Goal: Task Accomplishment & Management: Manage account settings

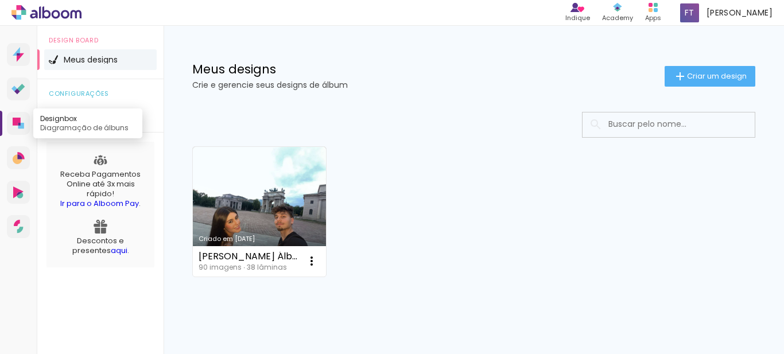
click at [18, 119] on icon at bounding box center [17, 122] width 8 height 8
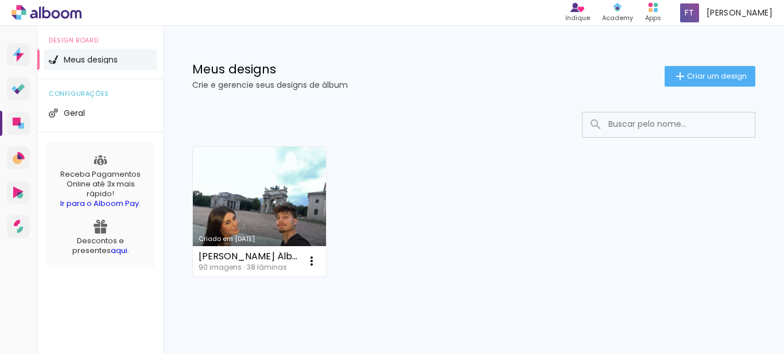
click at [266, 205] on link "Criado em [DATE]" at bounding box center [259, 212] width 133 height 130
click at [312, 258] on iron-icon at bounding box center [312, 261] width 14 height 14
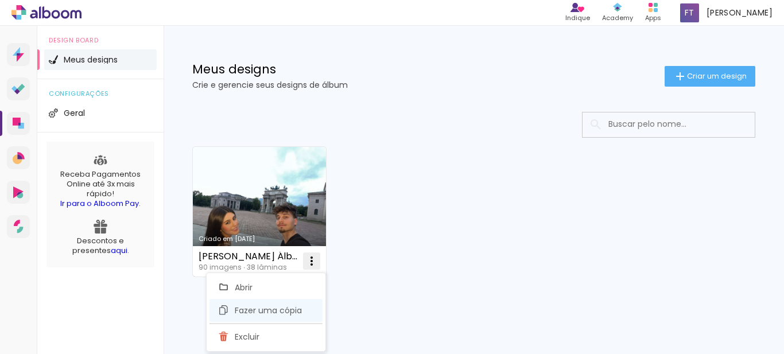
click at [287, 313] on span "Fazer uma cópia" at bounding box center [268, 310] width 67 height 8
type input "Cópia de Gabrielle Álbum 25x25cm"
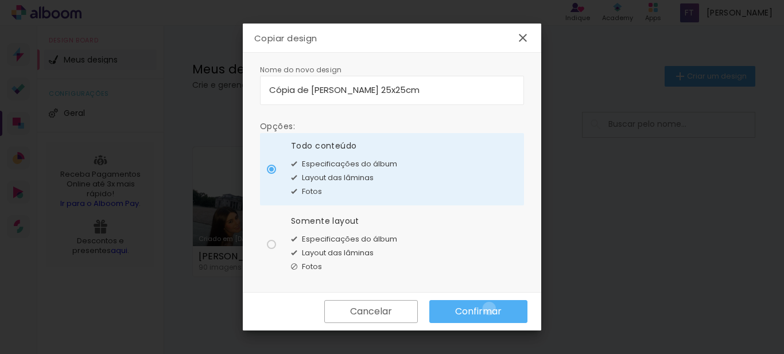
click at [0, 0] on slot "Confirmar" at bounding box center [0, 0] width 0 height 0
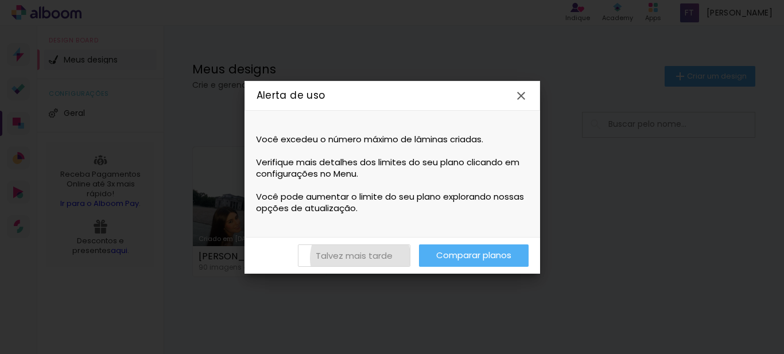
click at [0, 0] on slot "Talvez mais tarde" at bounding box center [0, 0] width 0 height 0
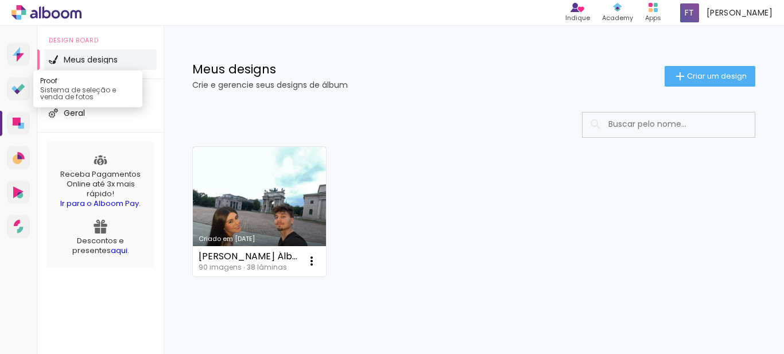
click at [20, 82] on link "Proof Sistema de seleção e venda de fotos" at bounding box center [18, 88] width 23 height 23
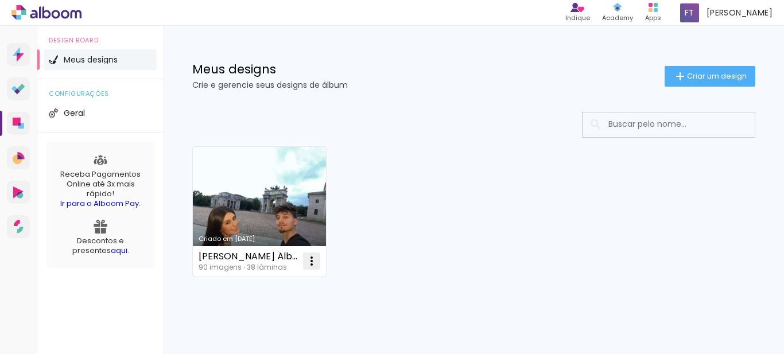
click at [310, 262] on iron-icon at bounding box center [312, 261] width 14 height 14
click at [284, 310] on span "Fazer uma cópia" at bounding box center [268, 310] width 67 height 8
type input "Cópia de Gabrielle Álbum 25x25cm"
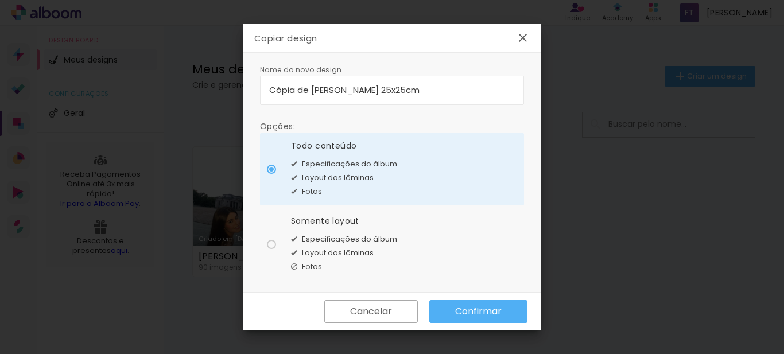
click at [489, 303] on paper-button "Confirmar" at bounding box center [478, 311] width 98 height 23
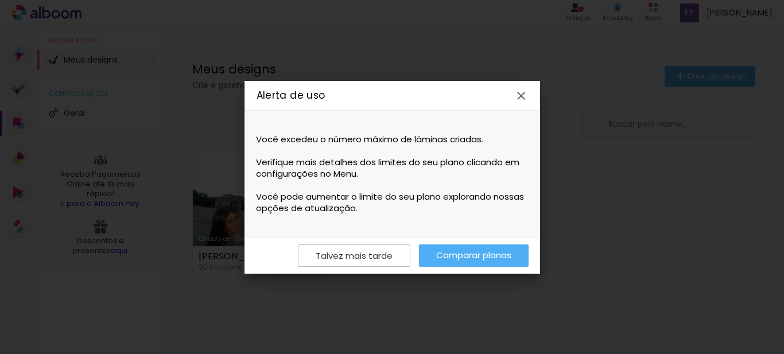
click at [0, 0] on iron-icon at bounding box center [0, 0] width 0 height 0
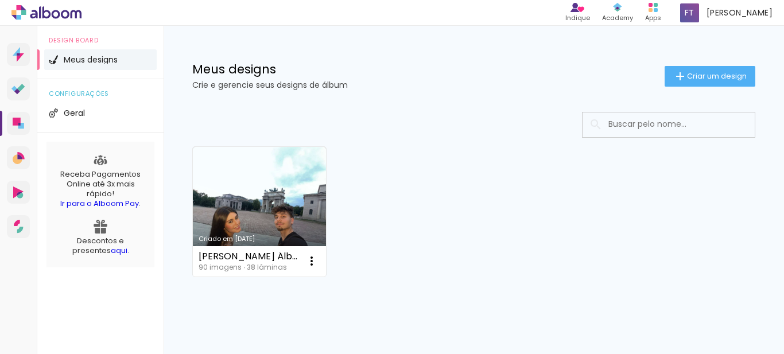
click at [547, 188] on div "Criado em 14/08/25 Gabrielle Álbum 25x25cm 90 imagens ∙ 38 lâminas Abrir Fazer …" at bounding box center [473, 211] width 573 height 140
click at [414, 180] on div "Criado em 14/08/25 Gabrielle Álbum 25x25cm 90 imagens ∙ 38 lâminas Abrir Fazer …" at bounding box center [473, 211] width 573 height 140
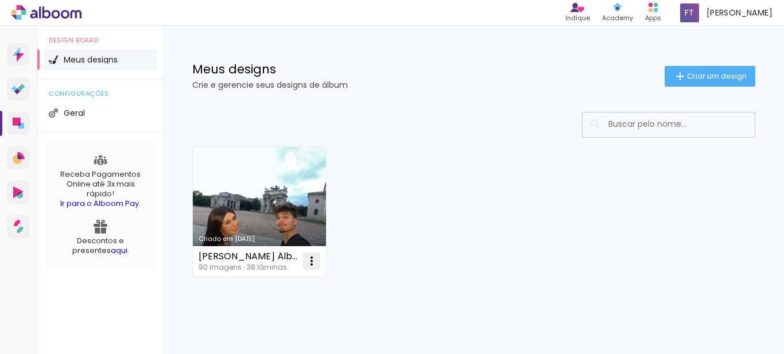
click at [311, 256] on iron-icon at bounding box center [312, 261] width 14 height 14
click at [285, 310] on span "Fazer uma cópia" at bounding box center [268, 310] width 67 height 8
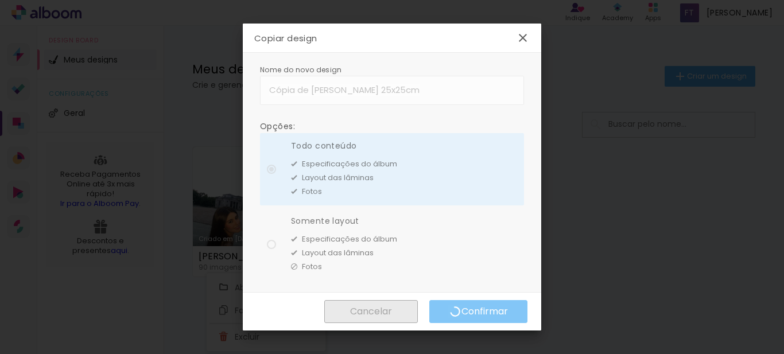
click at [309, 162] on paper-radio-group "Todo conteúdo Especificações do álbum Layout das lâminas Fotos Somente layout E…" at bounding box center [392, 205] width 264 height 150
click at [524, 30] on paper-icon-button at bounding box center [522, 37] width 23 height 23
click at [0, 0] on iron-icon at bounding box center [0, 0] width 0 height 0
click at [563, 89] on iron-overlay-backdrop at bounding box center [392, 177] width 784 height 354
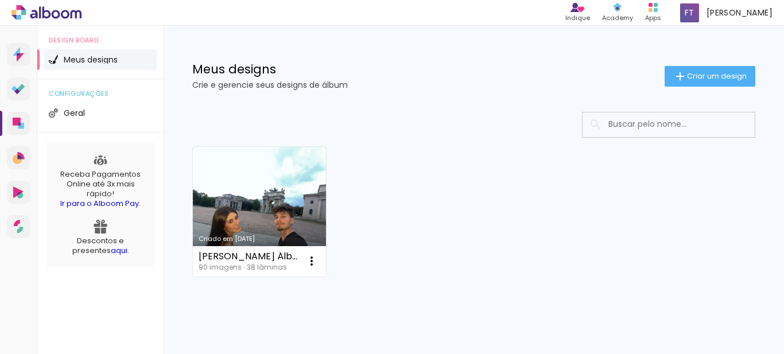
click at [435, 214] on div "Criado em 14/08/25 Gabrielle Álbum 25x25cm 90 imagens ∙ 38 lâminas Abrir Fazer …" at bounding box center [473, 211] width 573 height 140
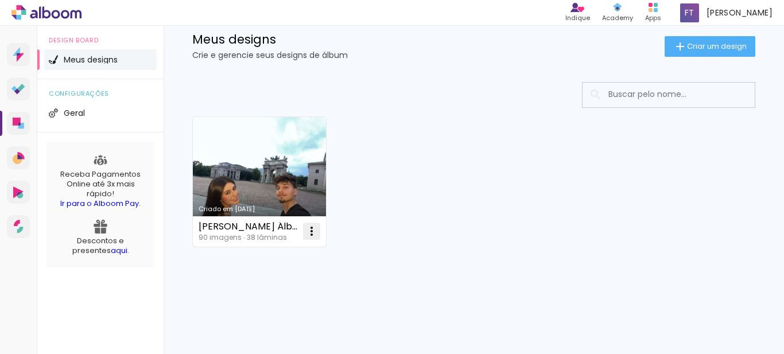
click at [315, 231] on iron-icon at bounding box center [312, 231] width 14 height 14
click at [285, 280] on span "Fazer uma cópia" at bounding box center [268, 280] width 67 height 8
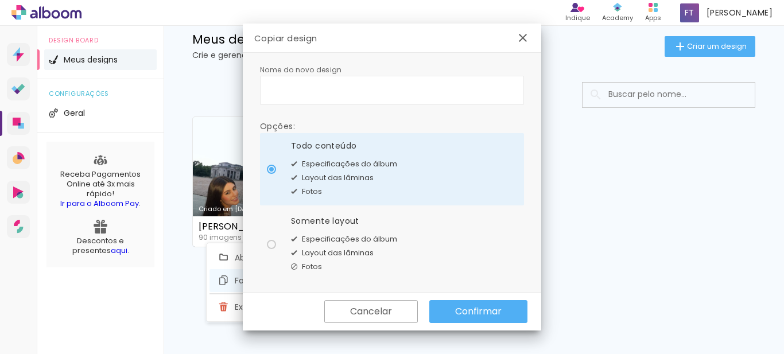
type input "Cópia de Gabrielle Álbum 25x25cm"
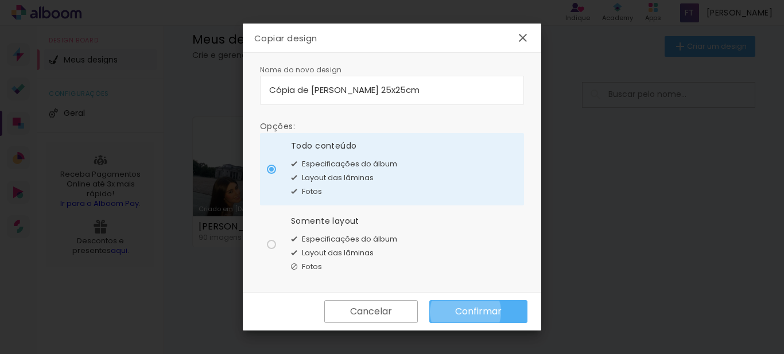
click at [0, 0] on slot "Confirmar" at bounding box center [0, 0] width 0 height 0
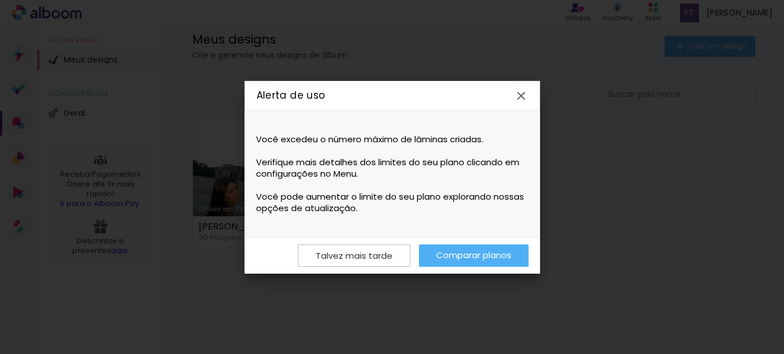
click at [0, 0] on link "Comparar planos" at bounding box center [0, 0] width 0 height 0
click at [0, 0] on iron-icon at bounding box center [0, 0] width 0 height 0
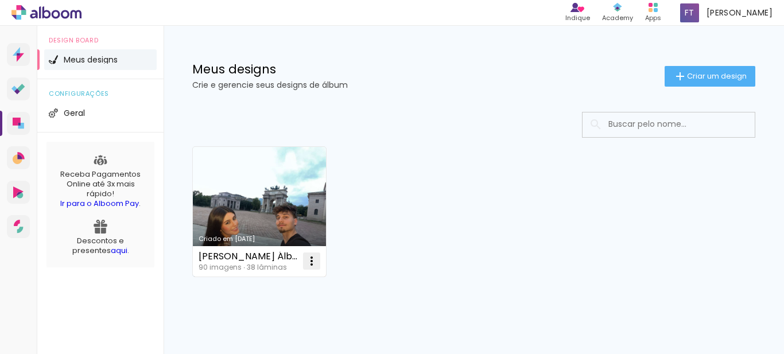
click at [313, 262] on iron-icon at bounding box center [312, 261] width 14 height 14
click at [287, 312] on span "Fazer uma cópia" at bounding box center [268, 310] width 67 height 8
type input "Cópia de [PERSON_NAME] 25x25cm"
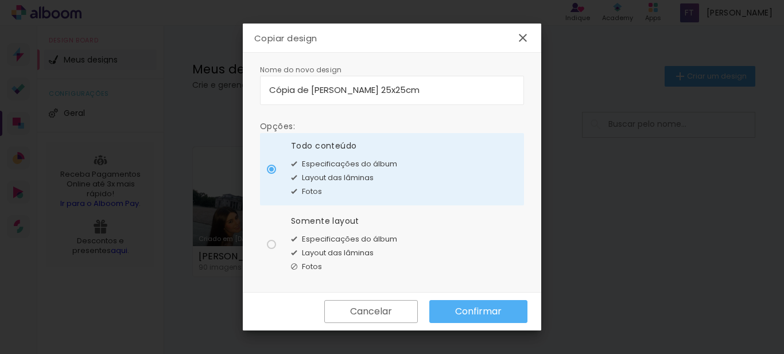
click at [0, 0] on slot "Confirmar" at bounding box center [0, 0] width 0 height 0
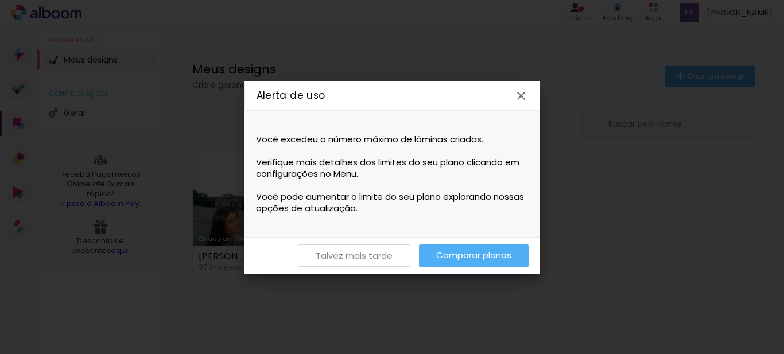
click at [0, 0] on slot "Talvez mais tarde" at bounding box center [0, 0] width 0 height 0
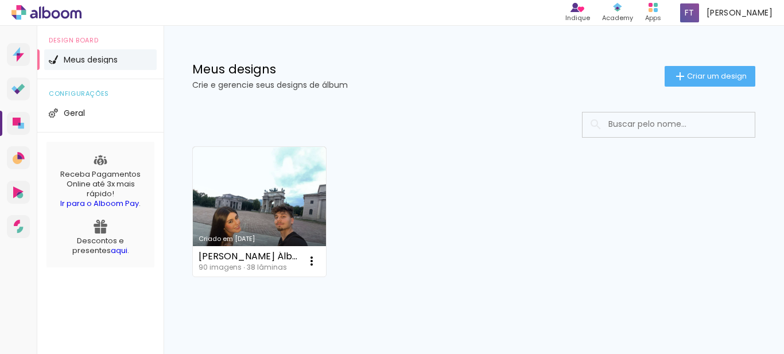
scroll to position [30, 0]
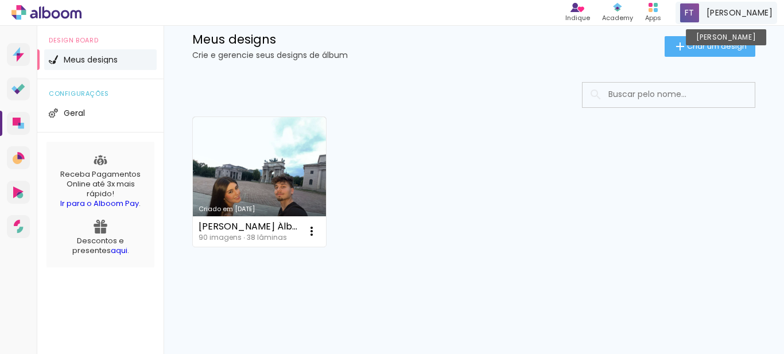
click at [708, 10] on div "[PERSON_NAME] [PERSON_NAME]" at bounding box center [726, 13] width 102 height 22
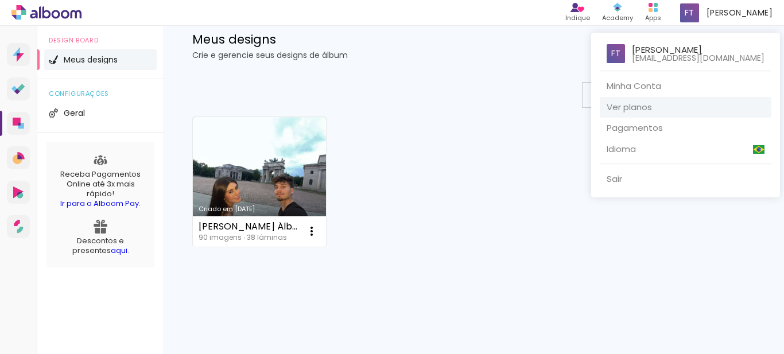
click at [637, 106] on link "Ver planos" at bounding box center [685, 107] width 172 height 21
click at [380, 225] on div at bounding box center [392, 177] width 784 height 354
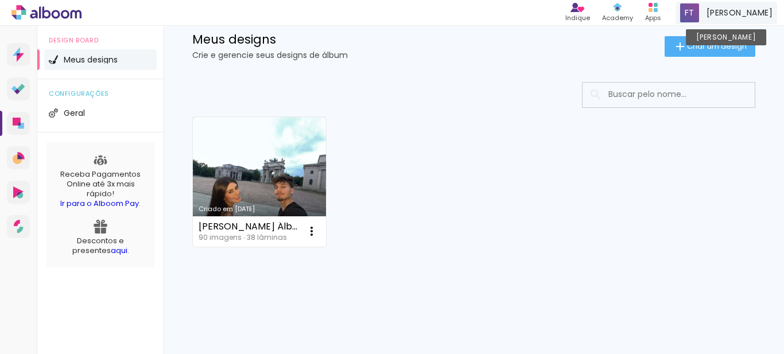
click at [728, 15] on span "[PERSON_NAME]" at bounding box center [739, 13] width 66 height 12
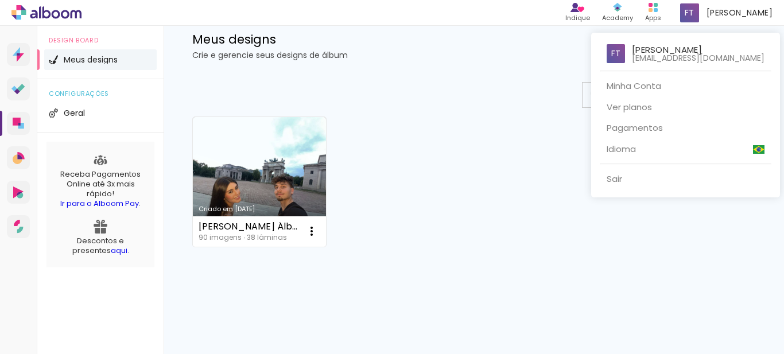
click at [419, 245] on div at bounding box center [392, 177] width 784 height 354
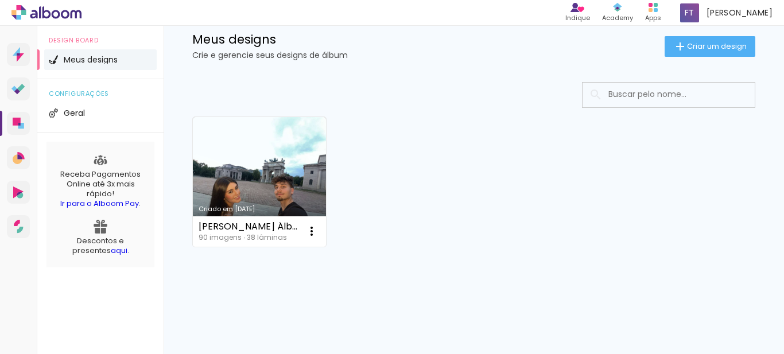
scroll to position [0, 0]
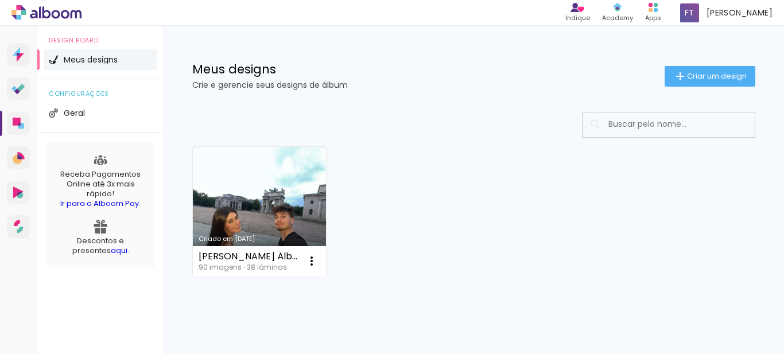
click at [69, 7] on icon at bounding box center [46, 12] width 70 height 15
click at [699, 6] on span at bounding box center [689, 12] width 19 height 19
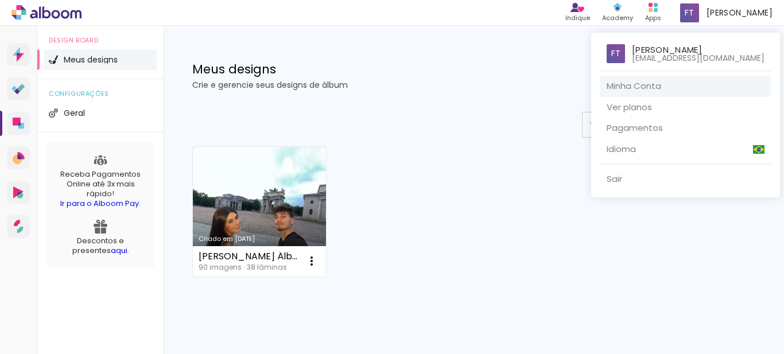
click at [646, 94] on link "Minha Conta" at bounding box center [685, 86] width 172 height 21
